Goal: Navigation & Orientation: Find specific page/section

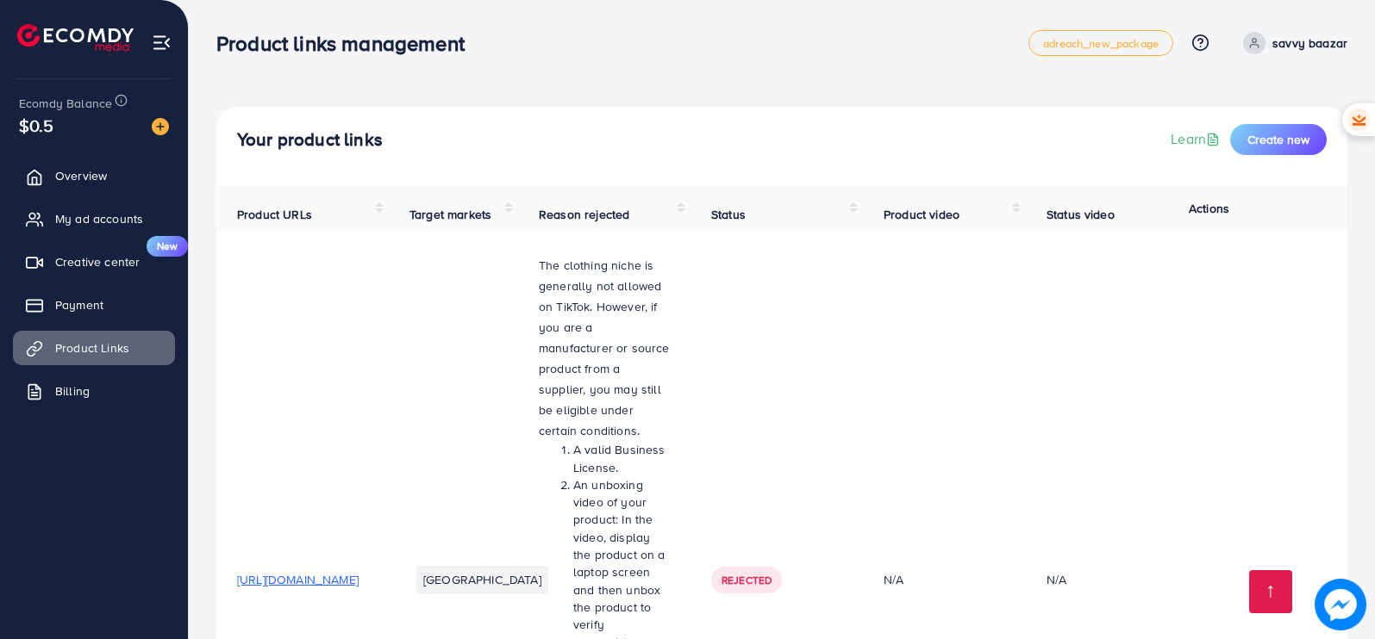
scroll to position [2953, 0]
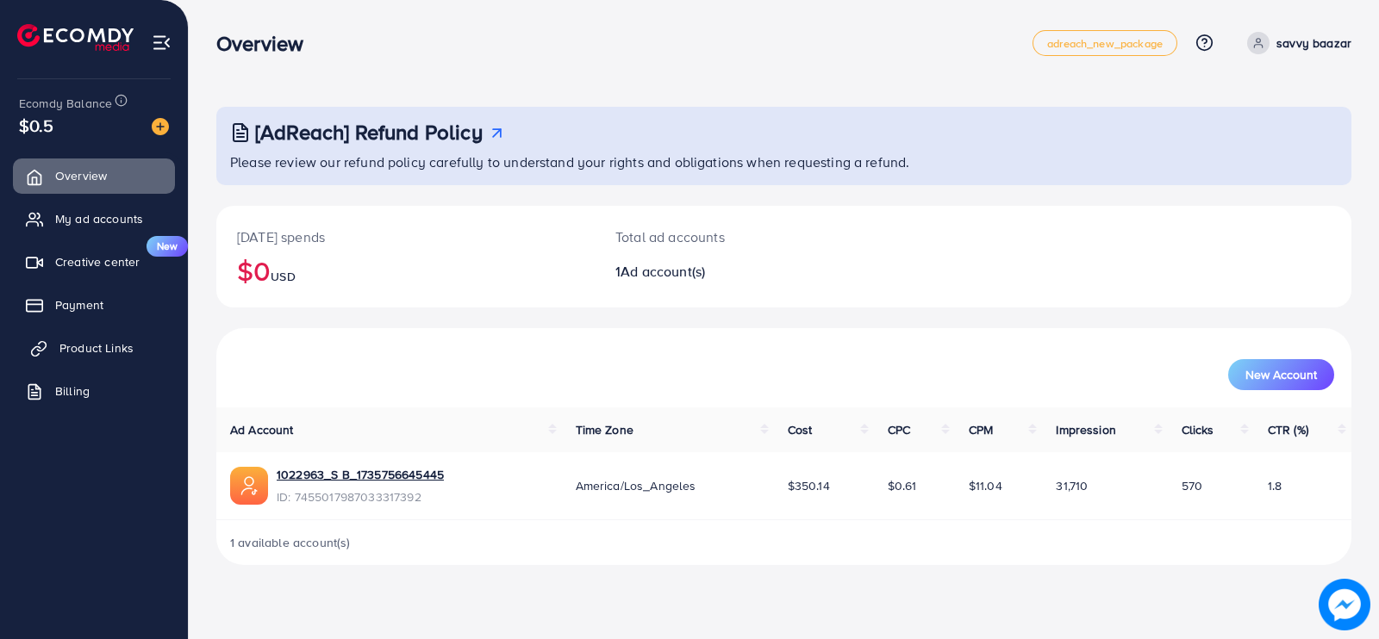
click at [104, 334] on link "Product Links" at bounding box center [94, 348] width 162 height 34
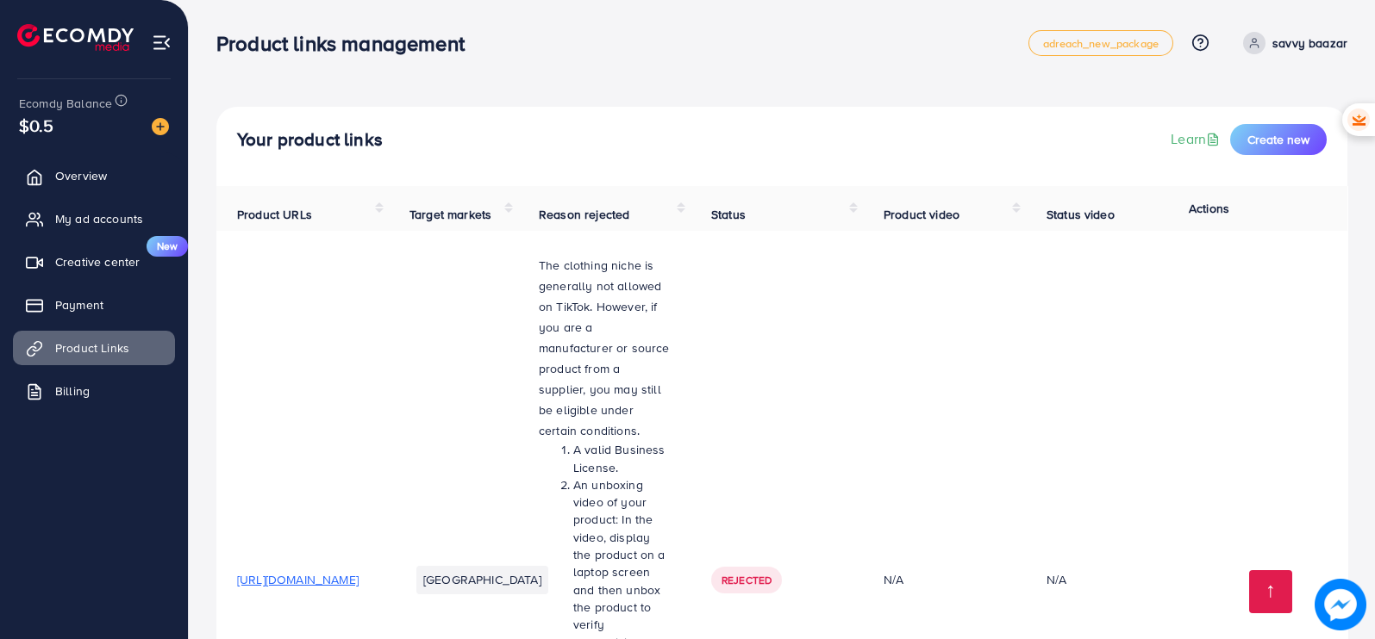
scroll to position [2953, 0]
